Goal: Task Accomplishment & Management: Manage account settings

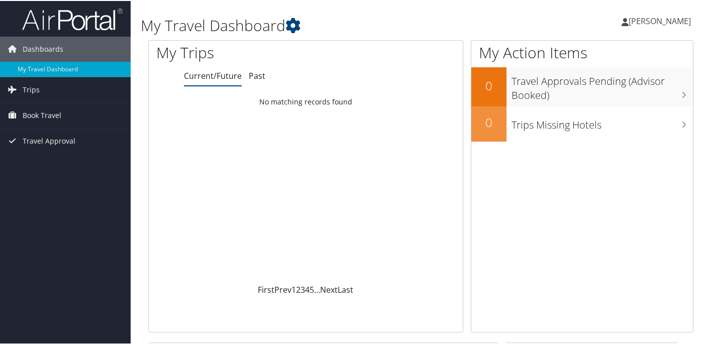
click at [622, 22] on icon at bounding box center [625, 21] width 7 height 8
click at [603, 87] on link "View Travel Profile" at bounding box center [633, 89] width 112 height 17
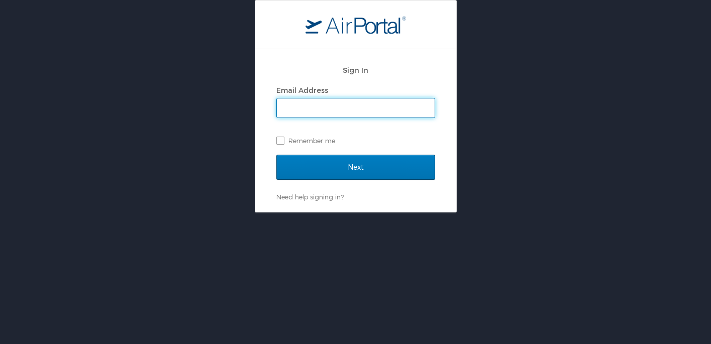
click at [337, 108] on input "Email Address" at bounding box center [356, 108] width 158 height 19
type input "nlenti@lsuhsc.edu"
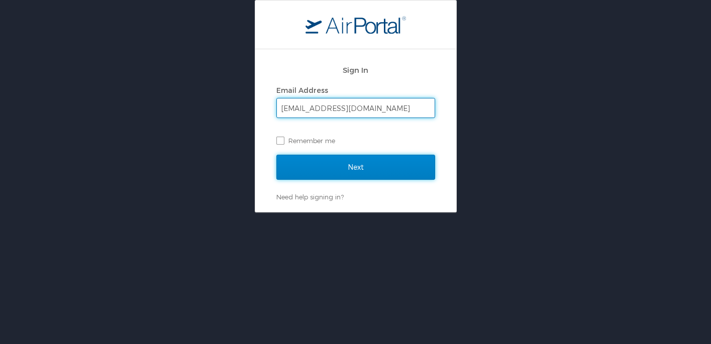
click at [329, 172] on input "Next" at bounding box center [355, 167] width 159 height 25
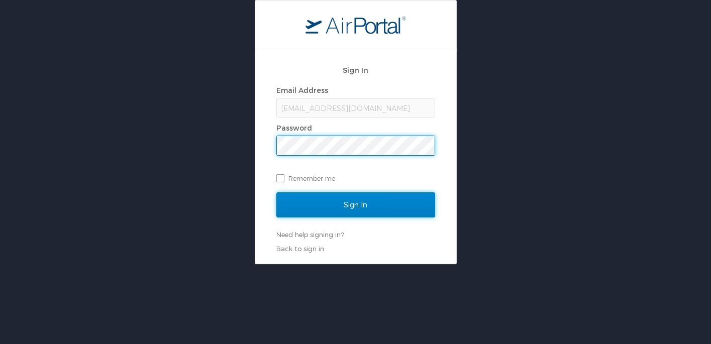
click at [328, 205] on input "Sign In" at bounding box center [355, 205] width 159 height 25
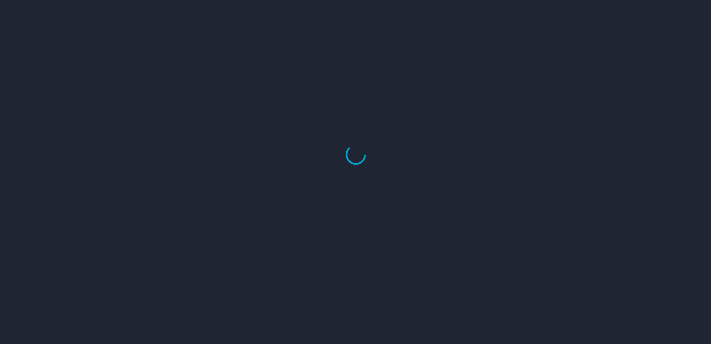
select select "US"
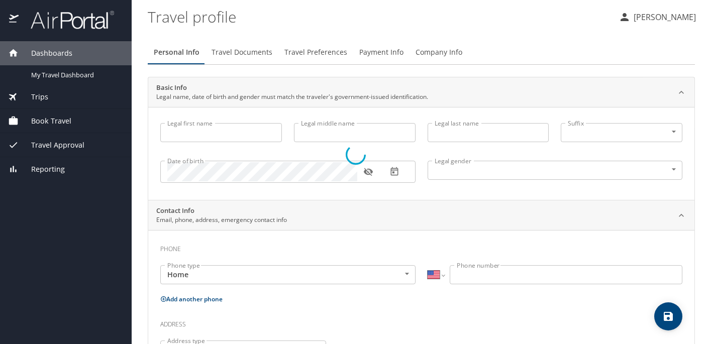
select select "US"
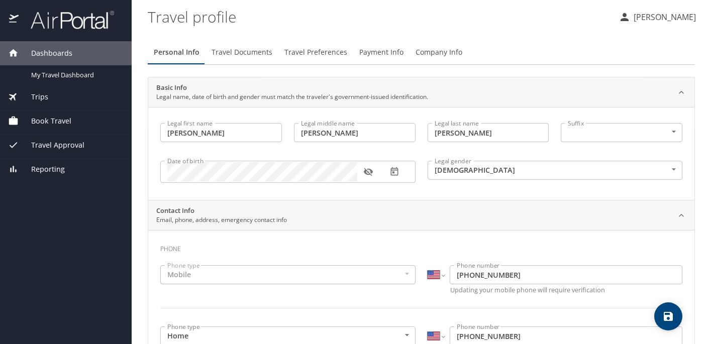
type input "Nikki"
type input "Lentini"
type input "Arceneaux"
type input "Female"
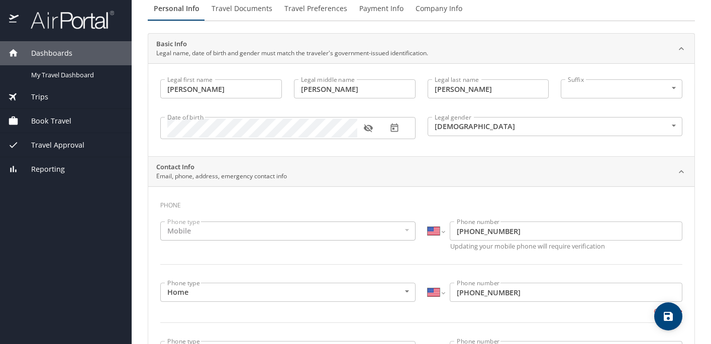
scroll to position [52, 0]
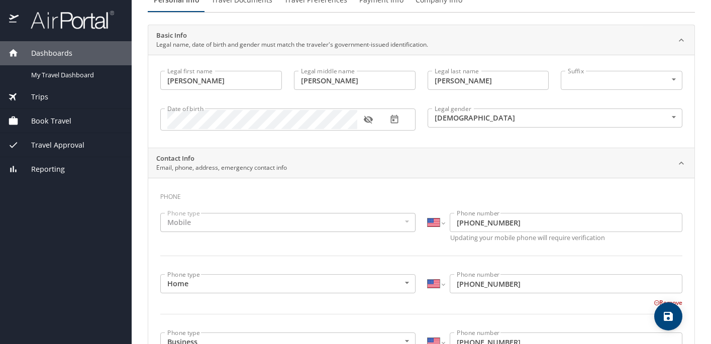
click at [56, 113] on div "Book Travel" at bounding box center [66, 121] width 132 height 24
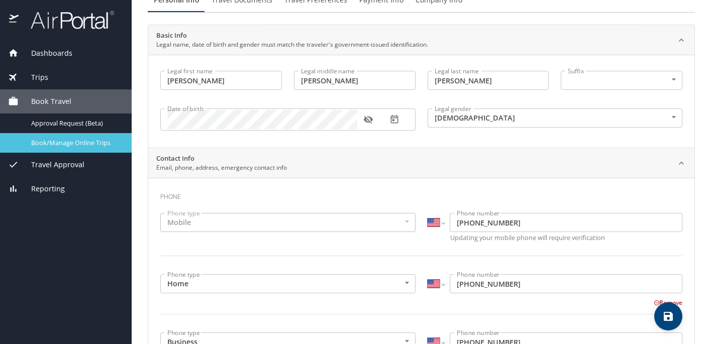
click at [55, 147] on span "Book/Manage Online Trips" at bounding box center [75, 143] width 88 height 10
